Goal: Task Accomplishment & Management: Use online tool/utility

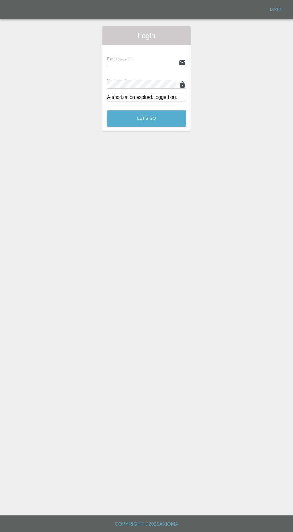
click at [127, 61] on input "text" at bounding box center [141, 62] width 69 height 9
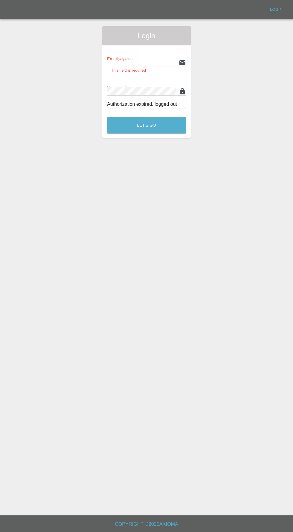
type input "[EMAIL_ADDRESS][DOMAIN_NAME]"
click at [107, 117] on button "Let's Go" at bounding box center [146, 125] width 79 height 16
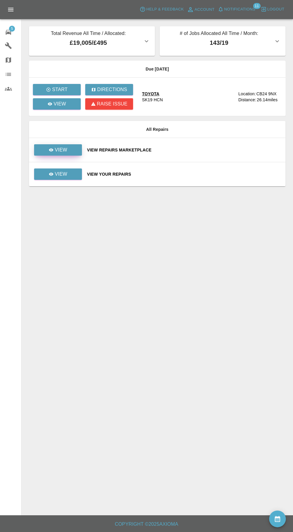
click at [51, 149] on icon at bounding box center [51, 149] width 4 height 3
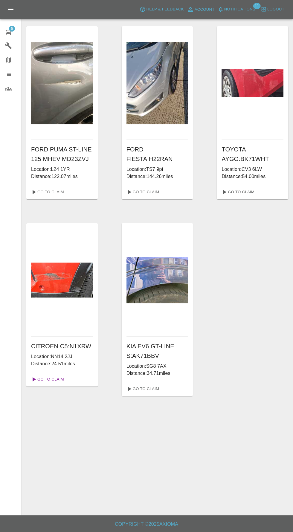
click at [50, 379] on link "Go To Claim" at bounding box center [47, 379] width 37 height 10
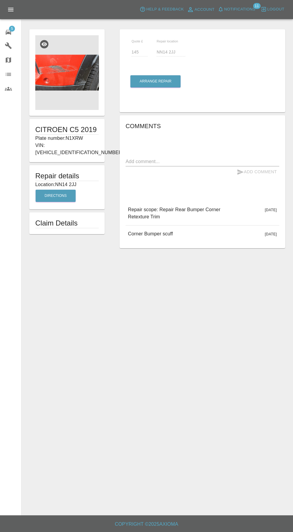
click at [60, 74] on img at bounding box center [66, 72] width 63 height 75
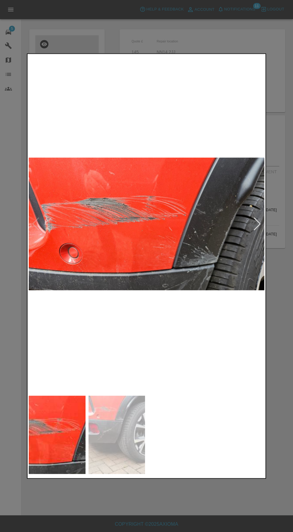
click at [139, 446] on img at bounding box center [116, 434] width 57 height 78
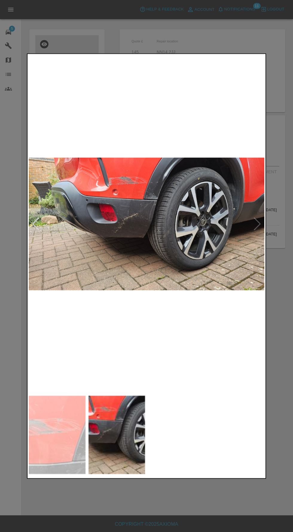
click at [71, 414] on img at bounding box center [57, 434] width 57 height 78
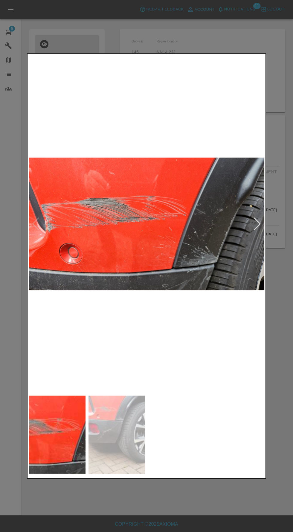
click at [176, 502] on div at bounding box center [146, 266] width 293 height 532
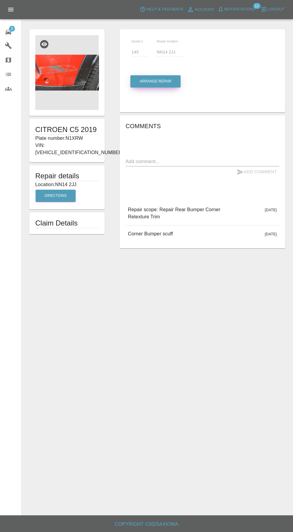
click at [146, 81] on button "Arrange Repair" at bounding box center [155, 81] width 50 height 12
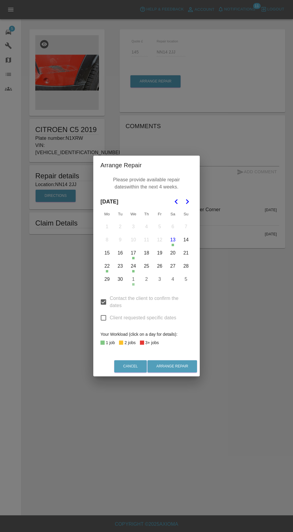
click at [184, 455] on div "Arrange Repair Please provide available repair dates within the next 4 weeks. […" at bounding box center [146, 266] width 293 height 532
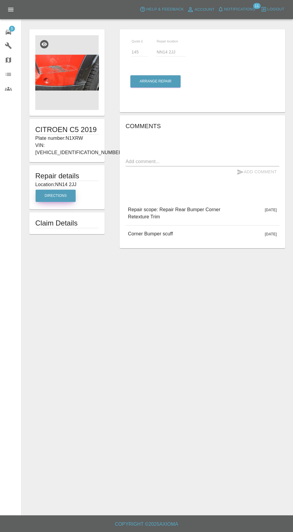
click at [49, 190] on button "Directions" at bounding box center [56, 196] width 40 height 12
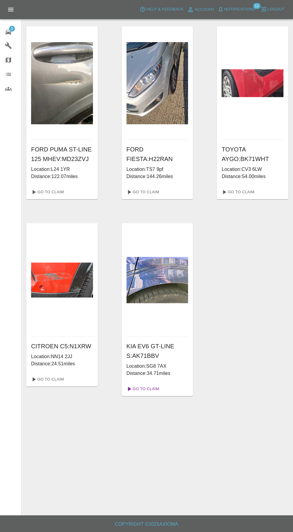
click at [146, 391] on link "Go To Claim" at bounding box center [142, 389] width 37 height 10
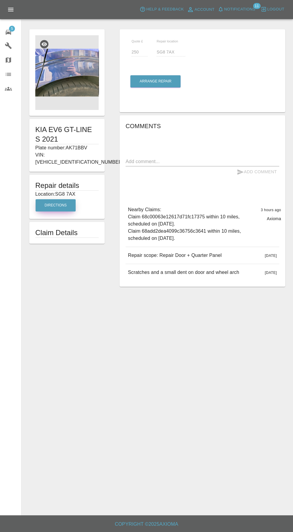
click at [55, 199] on button "Directions" at bounding box center [56, 205] width 40 height 12
click at [57, 76] on img at bounding box center [66, 72] width 63 height 75
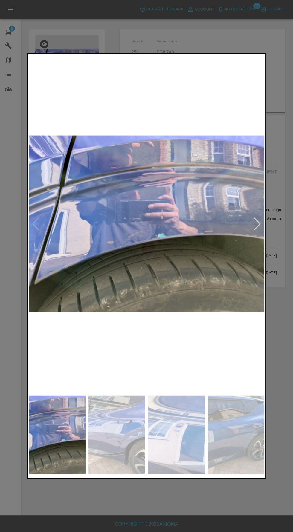
click at [267, 225] on div at bounding box center [146, 266] width 293 height 532
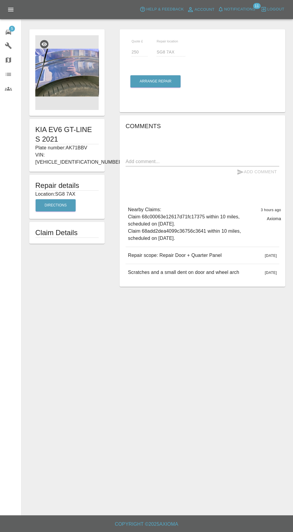
click at [54, 77] on img at bounding box center [66, 72] width 63 height 75
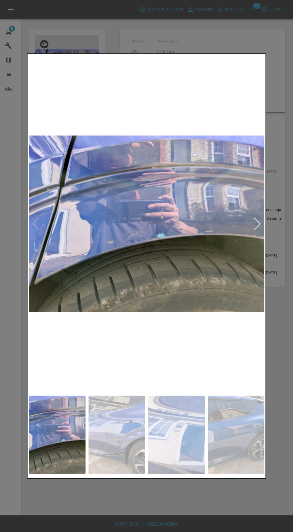
click at [254, 228] on div at bounding box center [257, 223] width 8 height 13
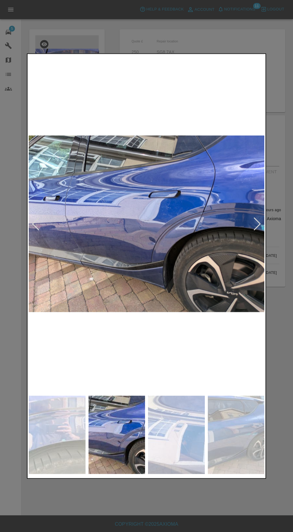
click at [256, 226] on div at bounding box center [257, 223] width 8 height 13
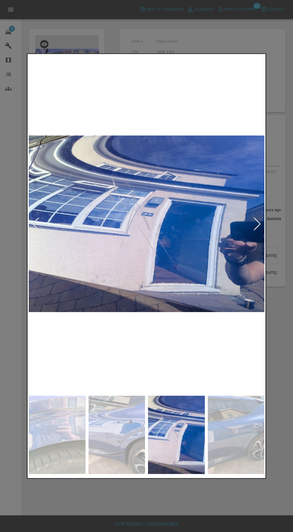
click at [256, 225] on div at bounding box center [257, 223] width 8 height 13
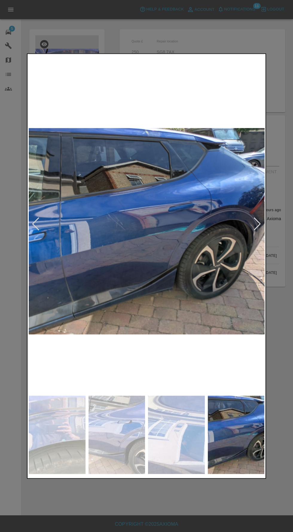
click at [256, 227] on div at bounding box center [257, 223] width 8 height 13
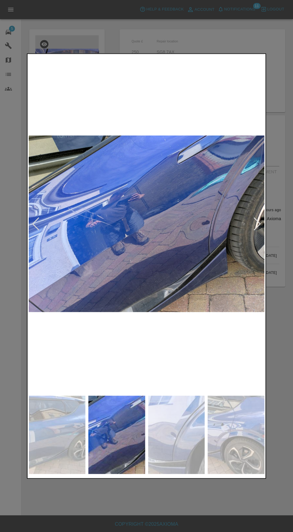
click at [259, 222] on div at bounding box center [257, 223] width 8 height 13
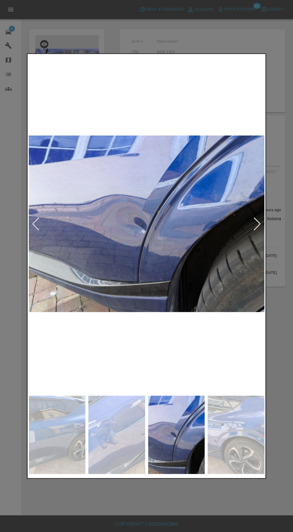
click at [257, 227] on div at bounding box center [257, 223] width 8 height 13
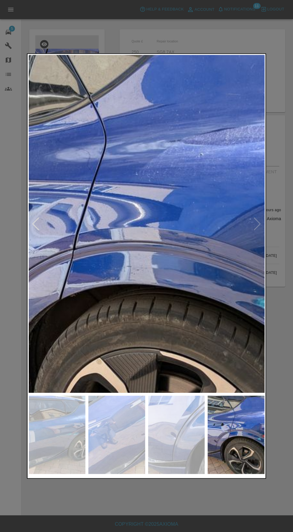
click at [245, 227] on img at bounding box center [113, 275] width 706 height 1012
click at [254, 222] on img at bounding box center [113, 275] width 706 height 1012
click at [36, 220] on div at bounding box center [36, 223] width 8 height 13
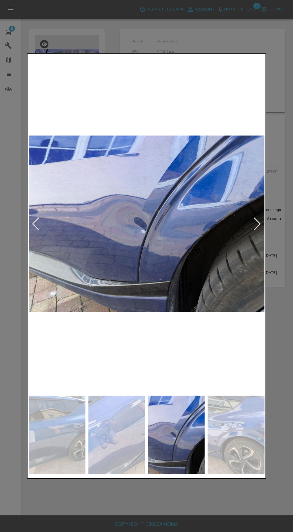
click at [31, 213] on img at bounding box center [146, 223] width 235 height 337
click at [46, 408] on img at bounding box center [57, 434] width 57 height 78
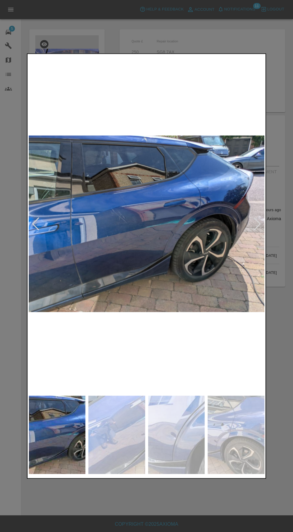
click at [142, 216] on img at bounding box center [146, 223] width 235 height 337
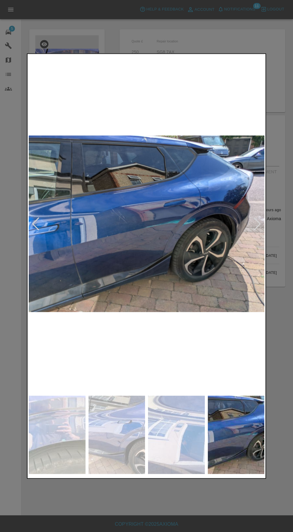
click at [63, 432] on img at bounding box center [57, 434] width 57 height 78
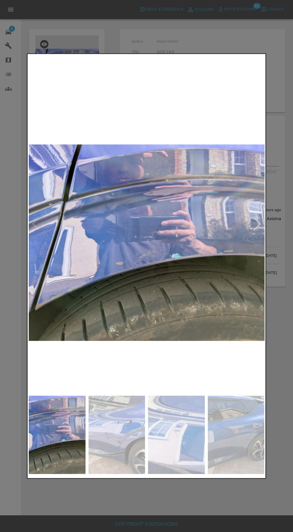
click at [258, 224] on div at bounding box center [257, 223] width 8 height 13
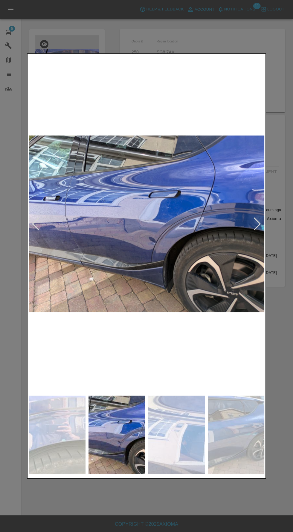
click at [164, 513] on div at bounding box center [146, 266] width 293 height 532
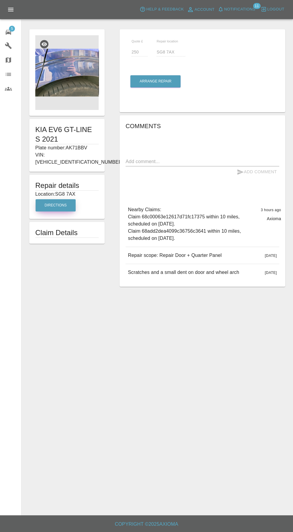
click at [48, 199] on button "Directions" at bounding box center [56, 205] width 40 height 12
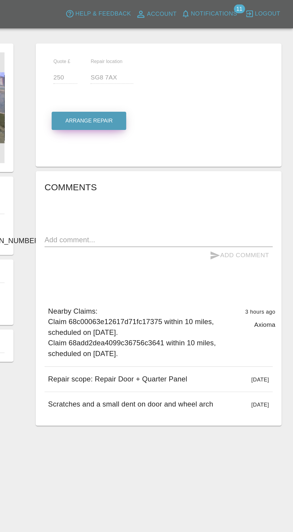
click at [145, 82] on button "Arrange Repair" at bounding box center [155, 81] width 50 height 12
